Goal: Information Seeking & Learning: Learn about a topic

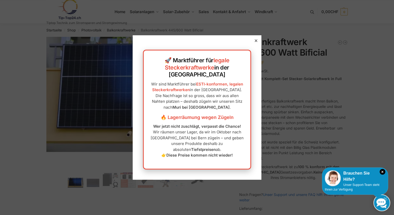
click at [255, 42] on icon at bounding box center [256, 40] width 3 height 3
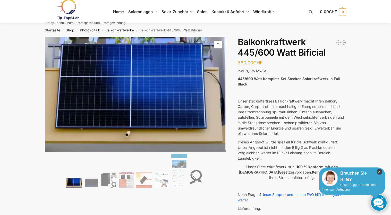
drag, startPoint x: 253, startPoint y: 54, endPoint x: 378, endPoint y: 172, distance: 171.9
click at [378, 172] on icon "×" at bounding box center [380, 172] width 6 height 6
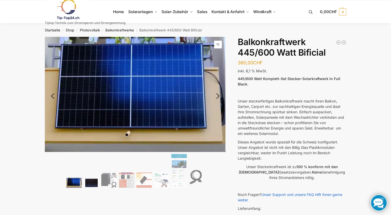
click at [91, 180] on img at bounding box center [91, 183] width 15 height 10
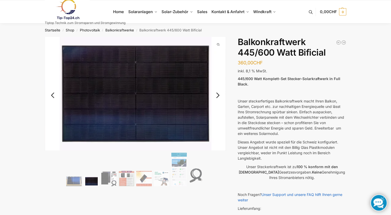
click at [219, 97] on link "Next" at bounding box center [216, 97] width 17 height 5
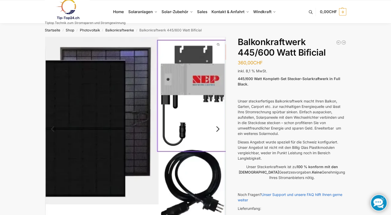
click at [219, 129] on link "Next" at bounding box center [216, 131] width 17 height 5
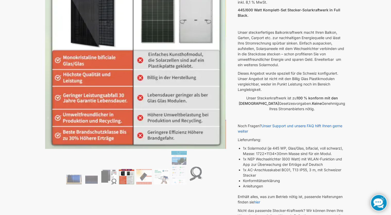
scroll to position [82, 0]
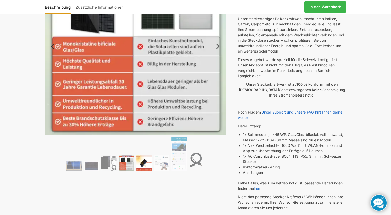
click at [149, 166] on img at bounding box center [143, 162] width 15 height 15
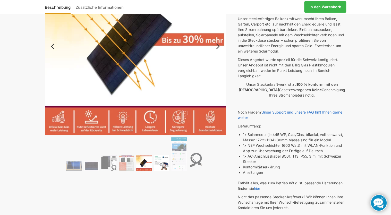
click at [161, 162] on img at bounding box center [161, 162] width 15 height 15
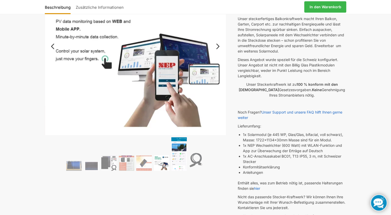
click at [176, 163] on img at bounding box center [178, 153] width 15 height 33
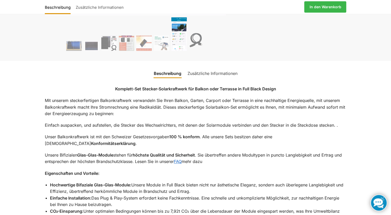
scroll to position [371, 0]
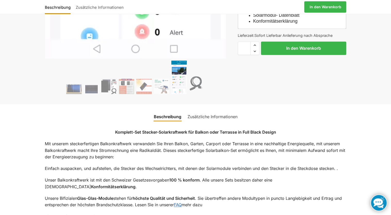
drag, startPoint x: 109, startPoint y: 111, endPoint x: 53, endPoint y: 110, distance: 55.7
click at [53, 110] on ul "Beschreibung Zusätzliche Informationen" at bounding box center [195, 113] width 369 height 19
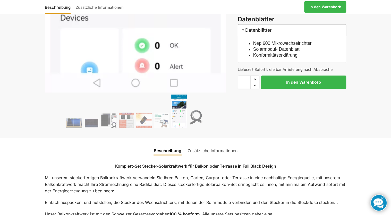
scroll to position [299, 0]
